Goal: Transaction & Acquisition: Purchase product/service

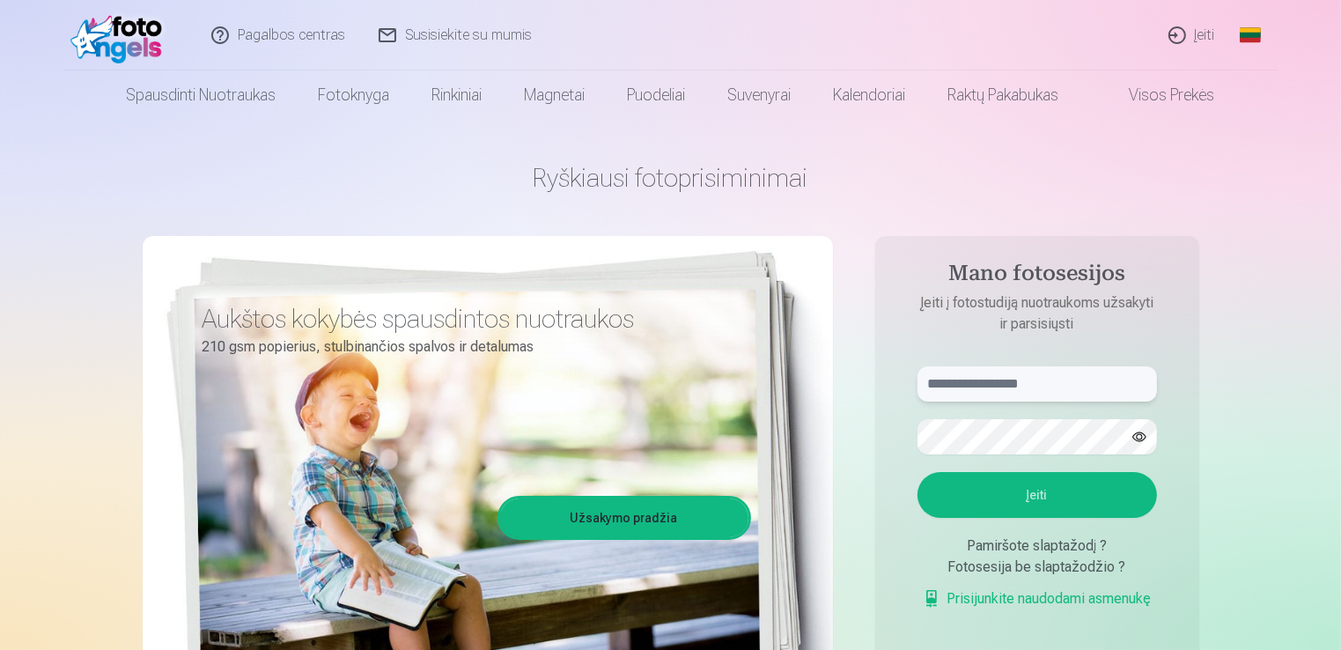
click at [1057, 371] on input "text" at bounding box center [1038, 383] width 240 height 35
click at [711, 517] on link "Užsakymo pradžia" at bounding box center [624, 518] width 248 height 39
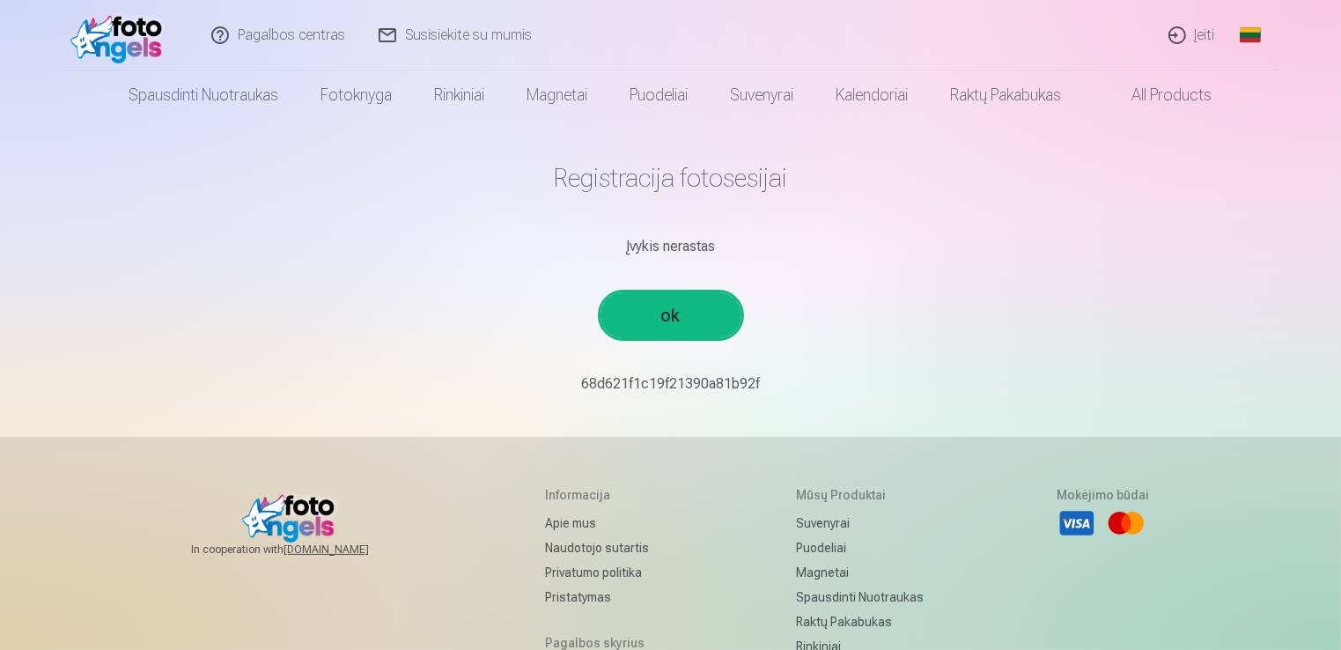
click at [678, 327] on link "ok" at bounding box center [671, 315] width 141 height 46
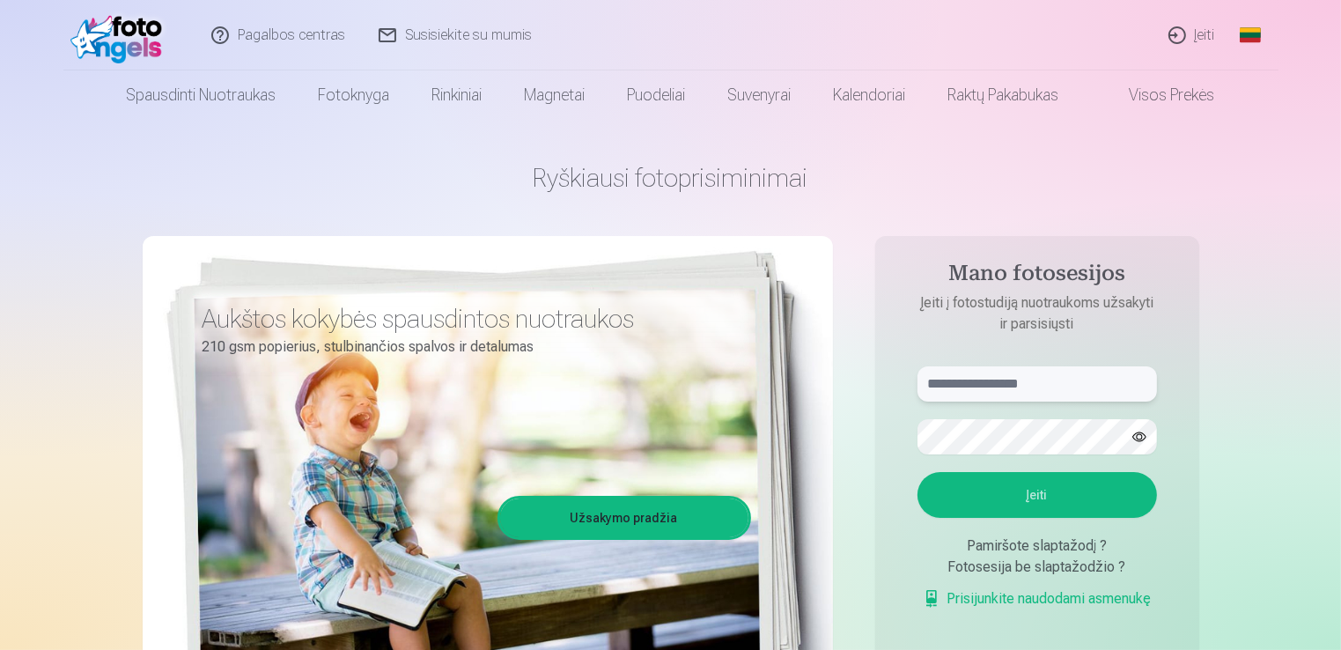
click at [991, 395] on input "text" at bounding box center [1038, 383] width 240 height 35
click at [1083, 500] on button "Įeiti" at bounding box center [1038, 495] width 240 height 46
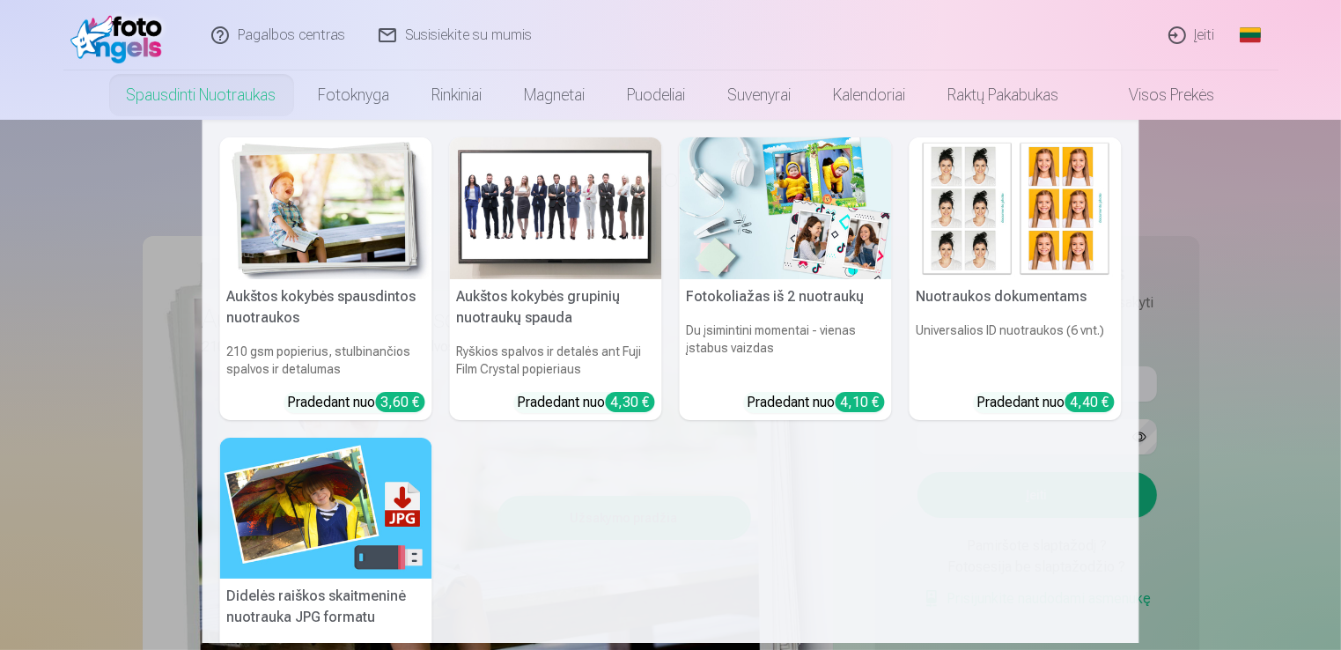
click at [1307, 338] on nav "Aukštos kokybės spausdintos nuotraukos 210 gsm popierius, stulbinančios spalvos…" at bounding box center [670, 381] width 1341 height 523
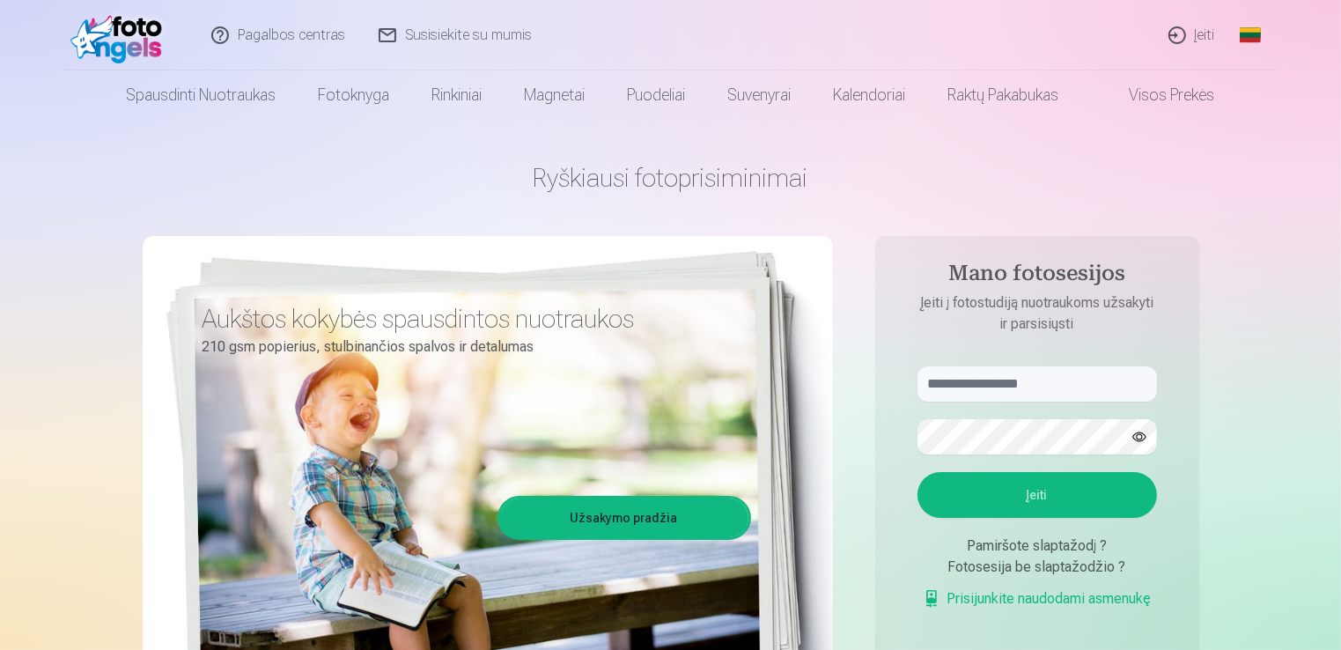
click at [1026, 600] on link "Prisijunkite naudodami asmenukę" at bounding box center [1037, 598] width 229 height 21
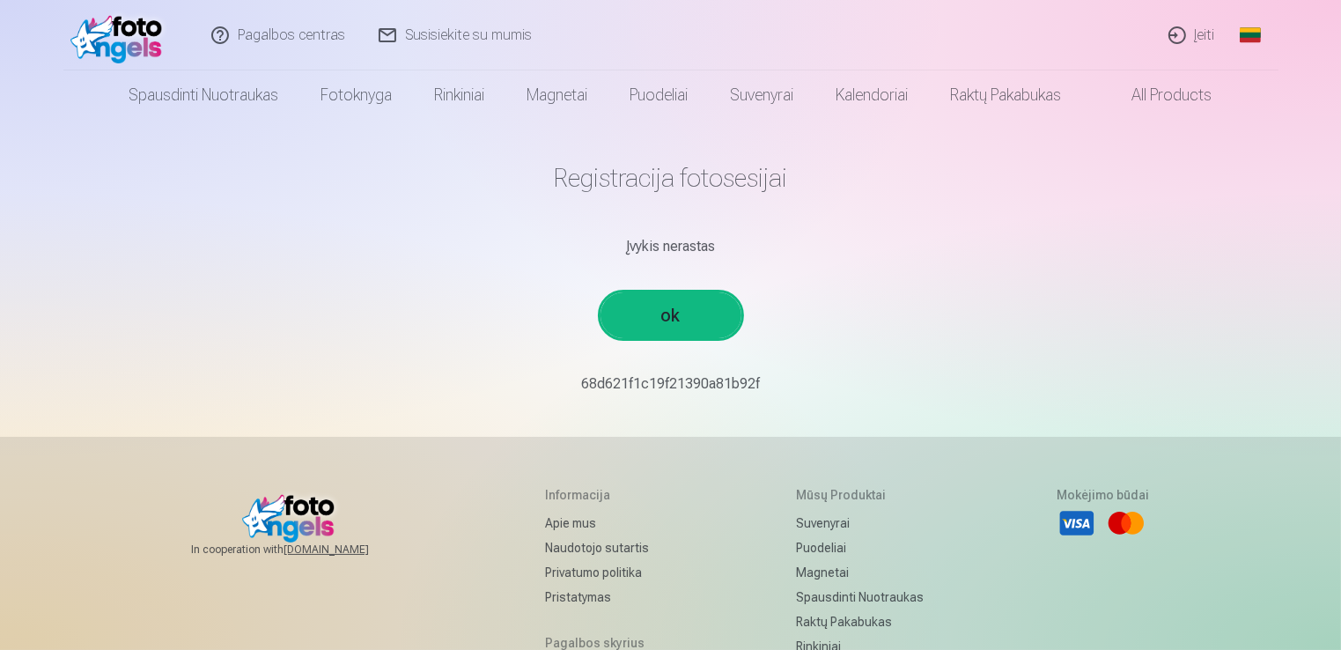
click at [672, 326] on link "ok" at bounding box center [671, 315] width 141 height 46
